Goal: Transaction & Acquisition: Purchase product/service

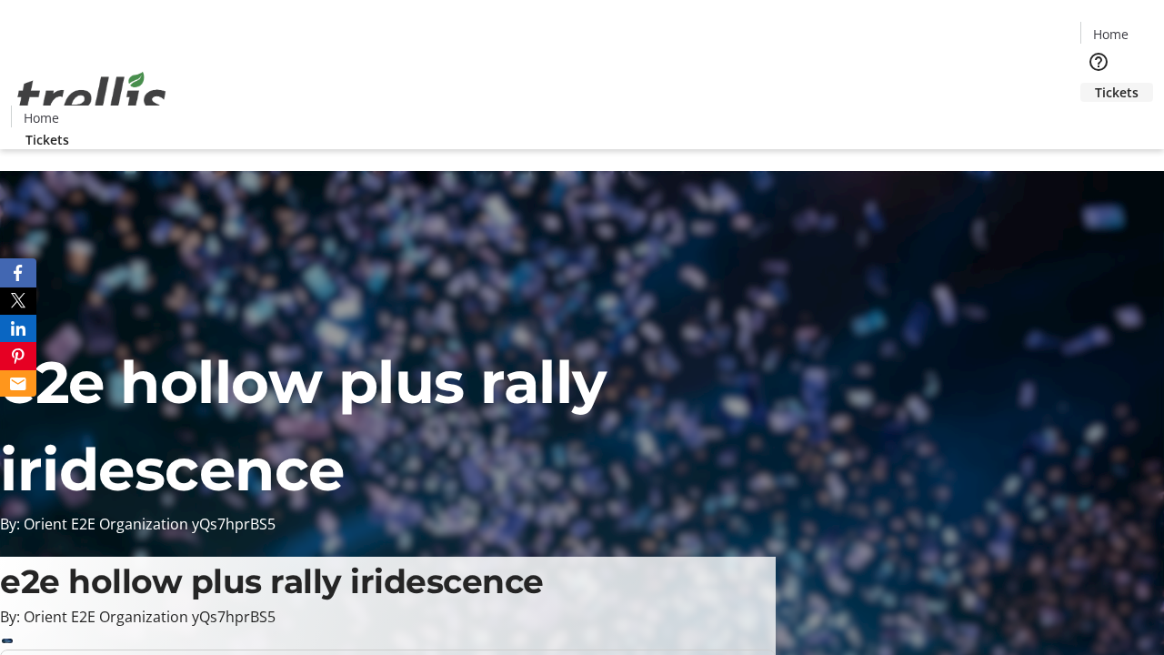
click at [1095, 83] on span "Tickets" at bounding box center [1117, 92] width 44 height 19
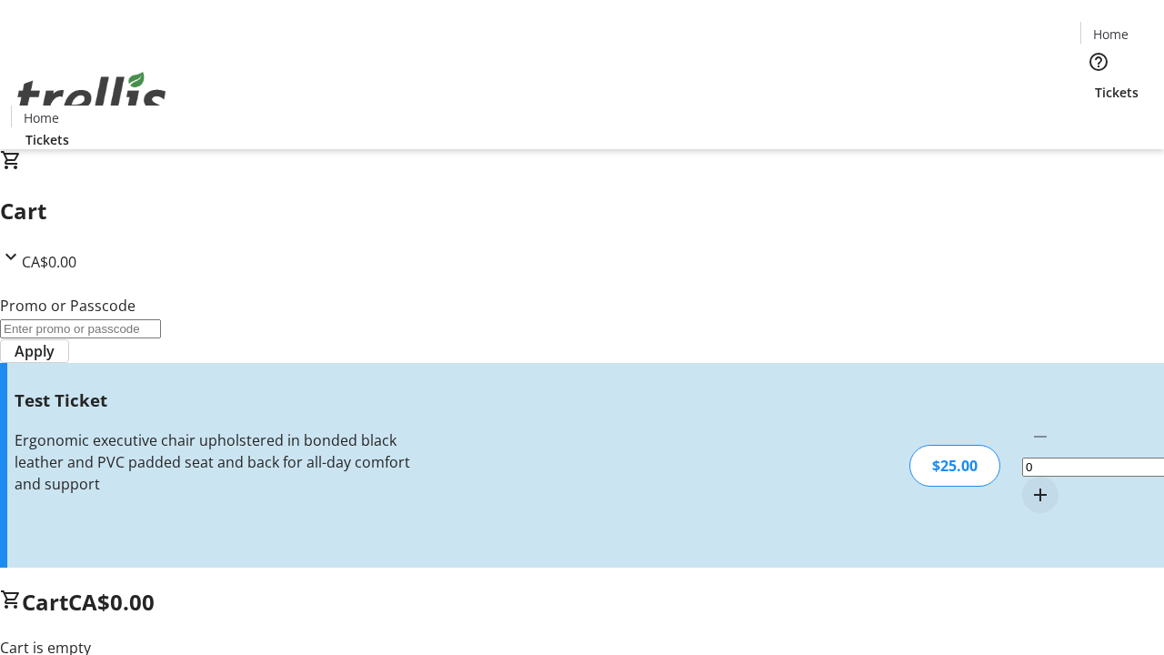
click at [1029, 484] on mat-icon "Increment by one" at bounding box center [1040, 495] width 22 height 22
type input "1"
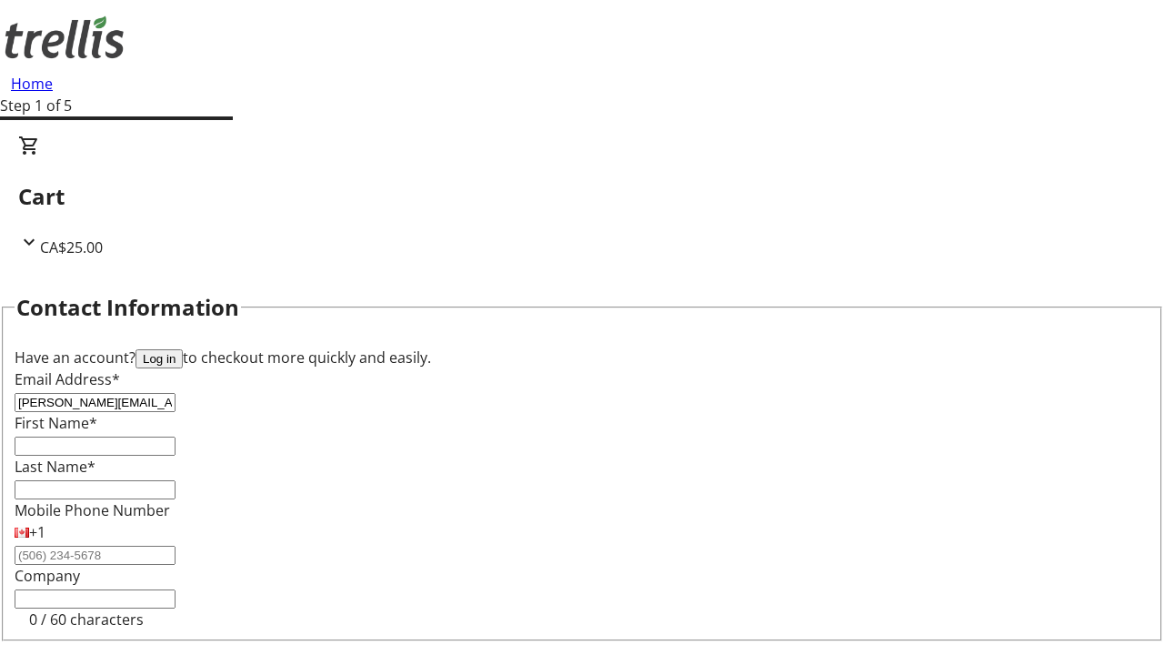
type input "[PERSON_NAME][EMAIL_ADDRESS][DOMAIN_NAME]"
type input "[PERSON_NAME]"
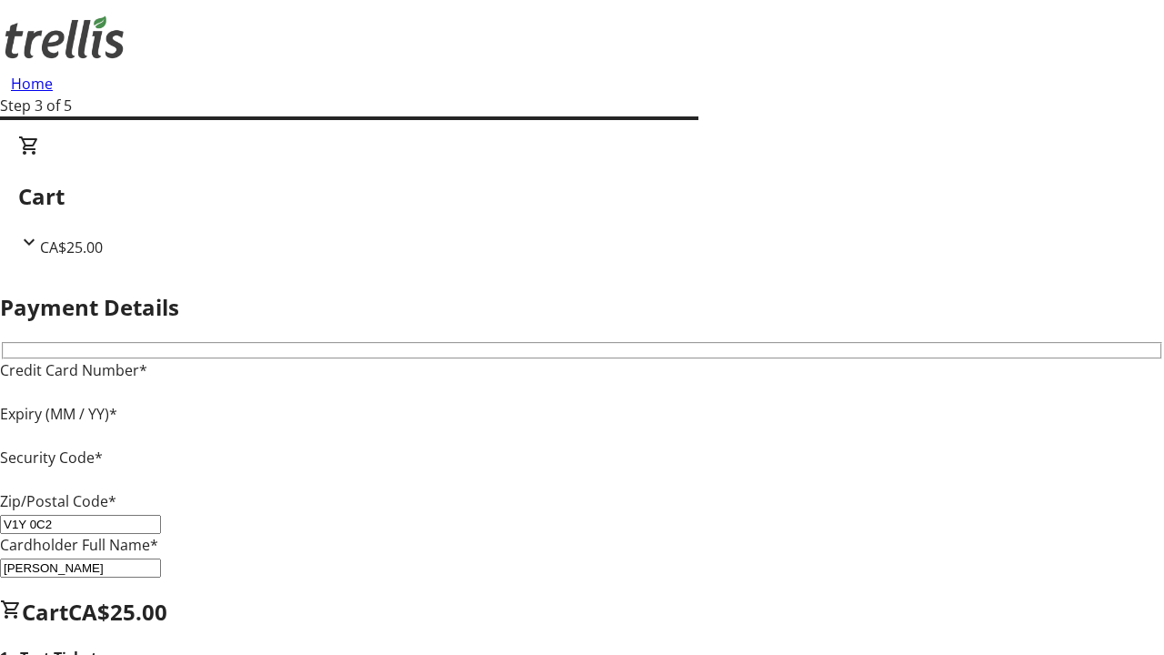
type input "V1Y 0C2"
